Goal: Find contact information: Find contact information

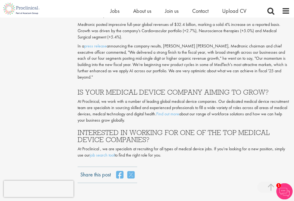
scroll to position [1710, 0]
click at [97, 129] on h3 "INTERESTED IN WORKING FOR ONE OF THE TOP MEDICAL DEVICE COMPANIES?" at bounding box center [184, 136] width 213 height 14
click at [100, 152] on link "job search tool" at bounding box center [102, 155] width 25 height 6
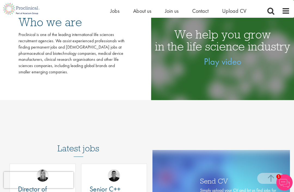
scroll to position [191, 0]
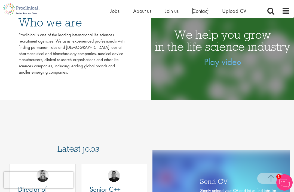
click at [203, 11] on span "Contact" at bounding box center [200, 10] width 16 height 7
